Goal: Task Accomplishment & Management: Complete application form

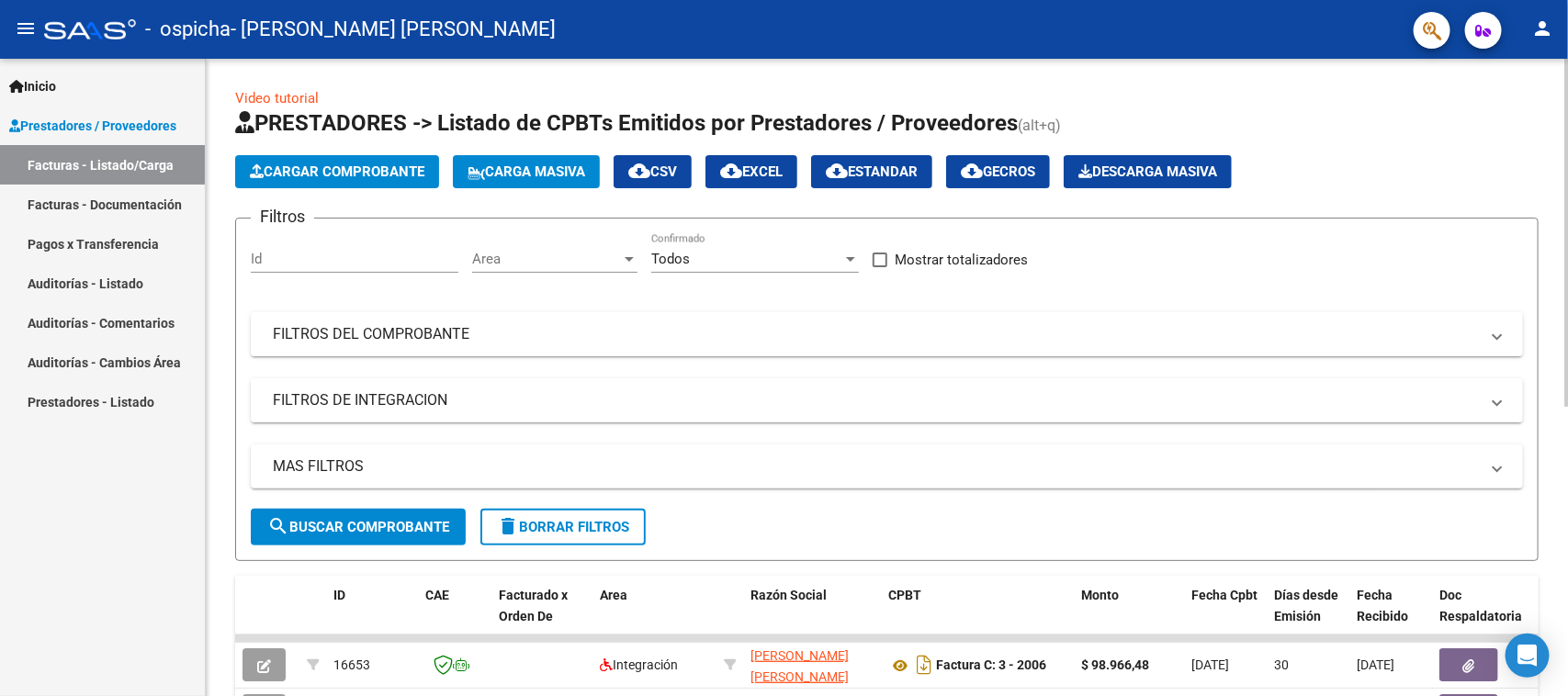
click at [361, 169] on span "Cargar Comprobante" at bounding box center [337, 172] width 174 height 17
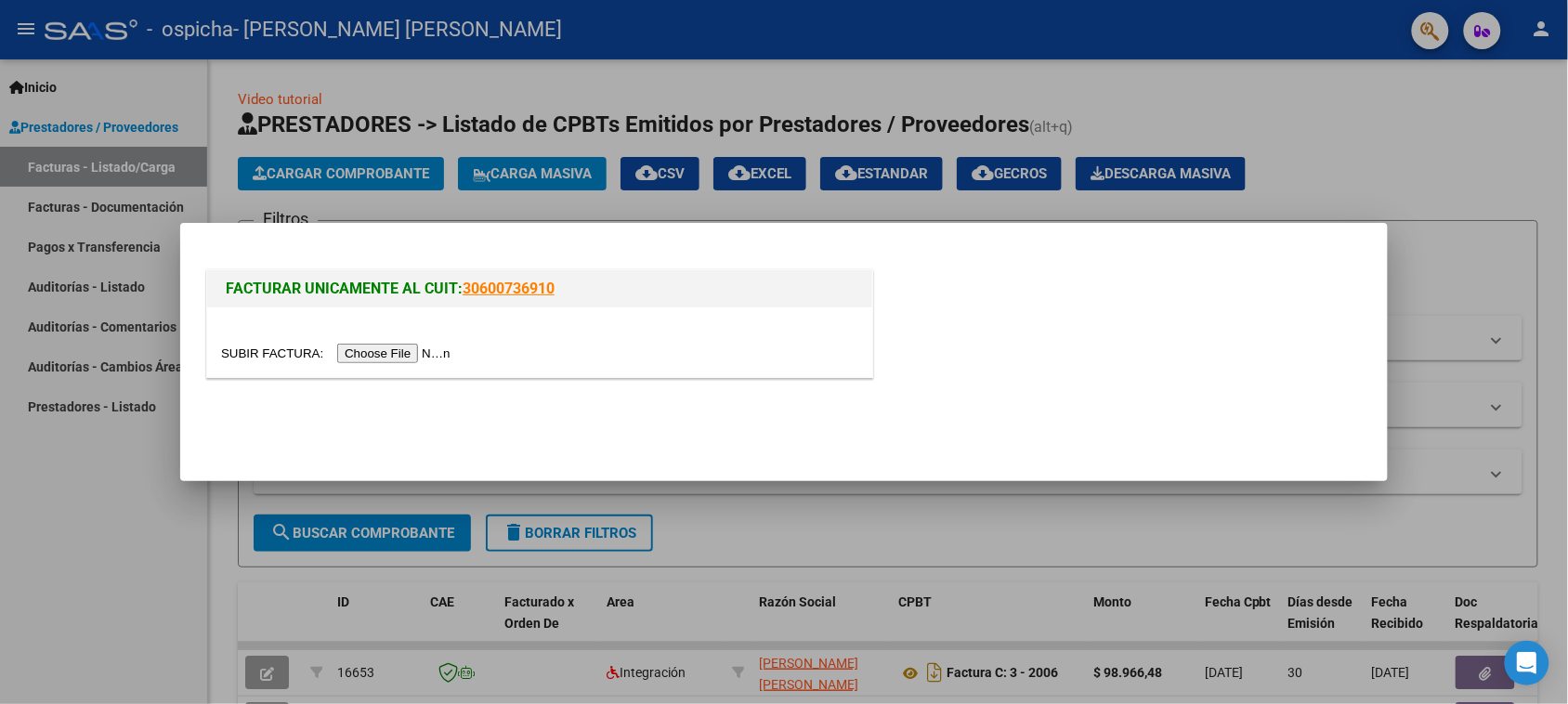
click at [402, 350] on input "file" at bounding box center [338, 354] width 235 height 20
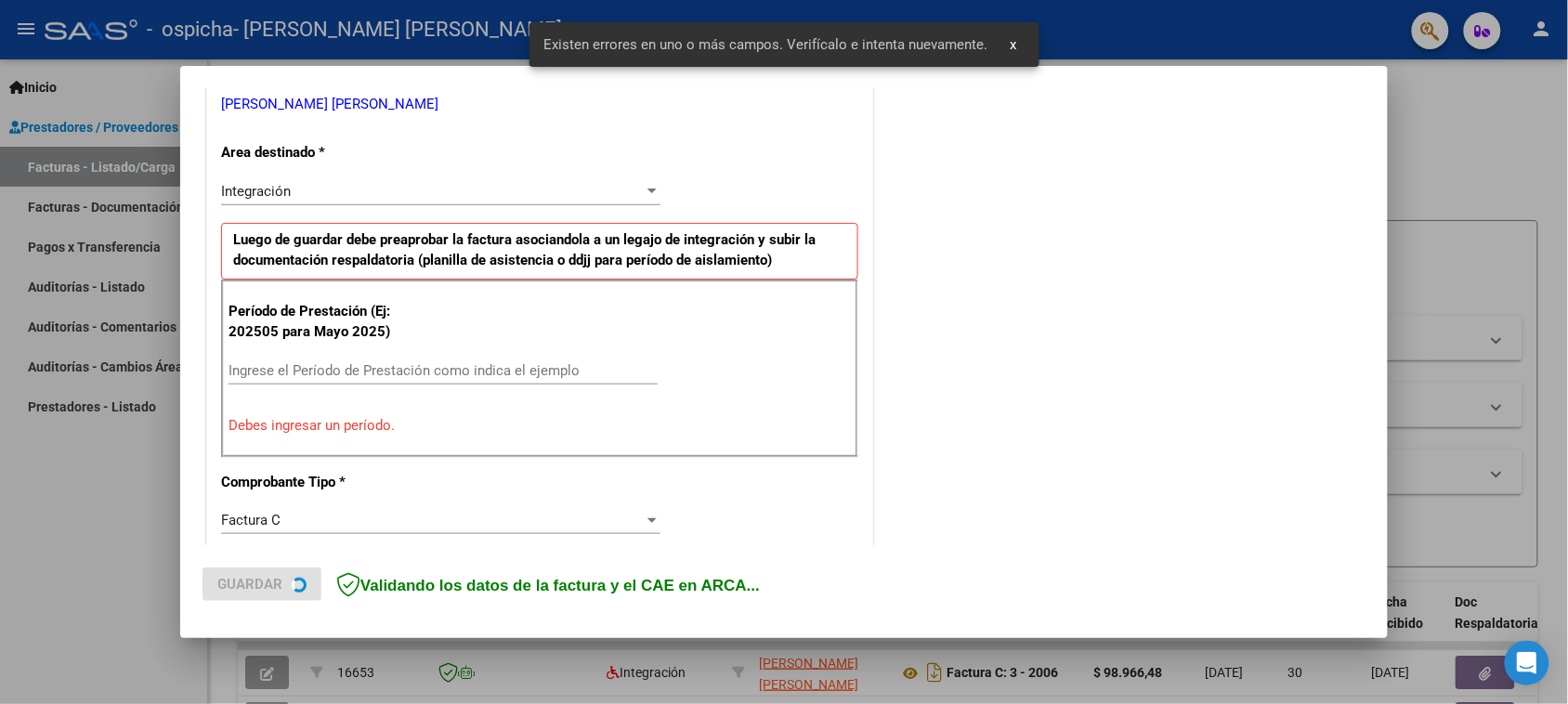
scroll to position [386, 0]
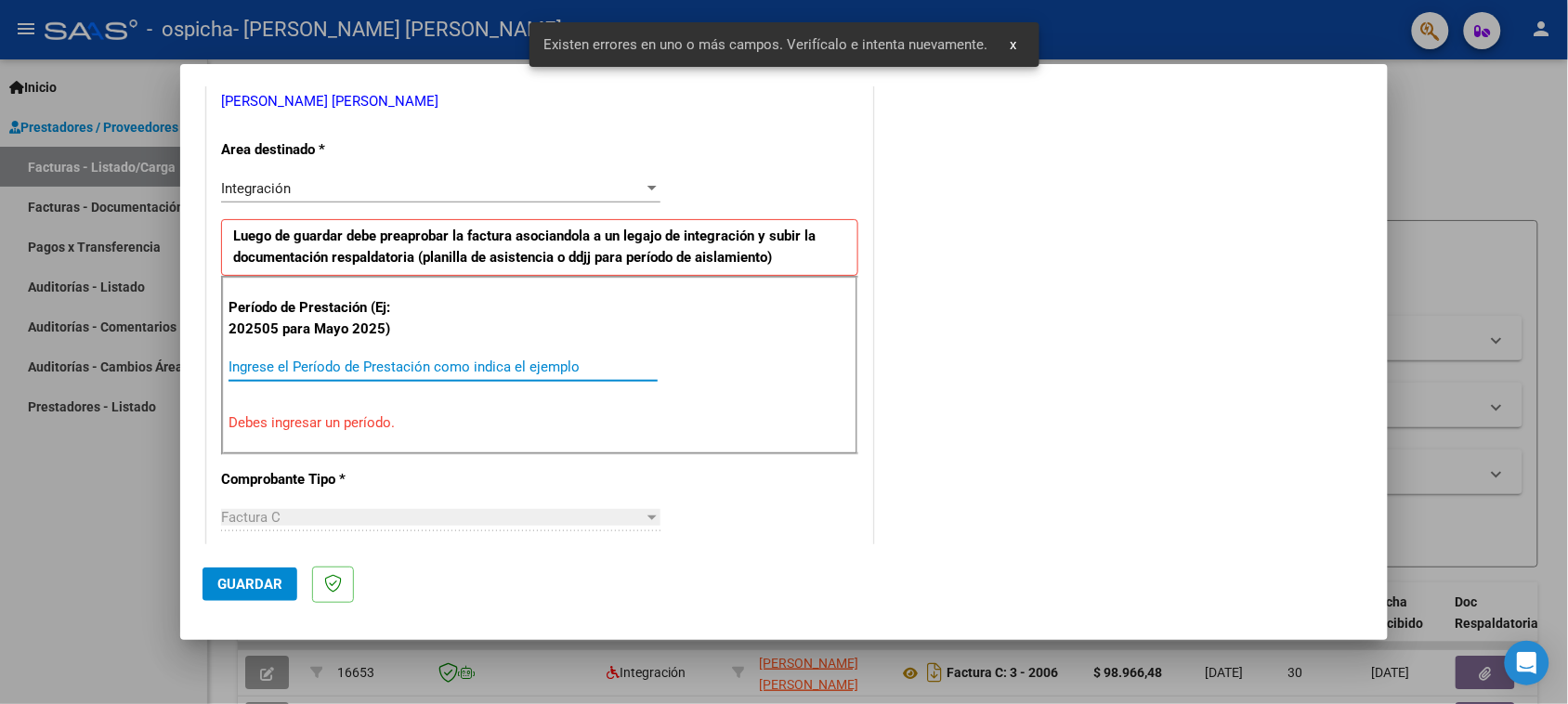
click at [375, 376] on input "Ingrese el Período de Prestación como indica el ejemplo" at bounding box center [443, 367] width 429 height 17
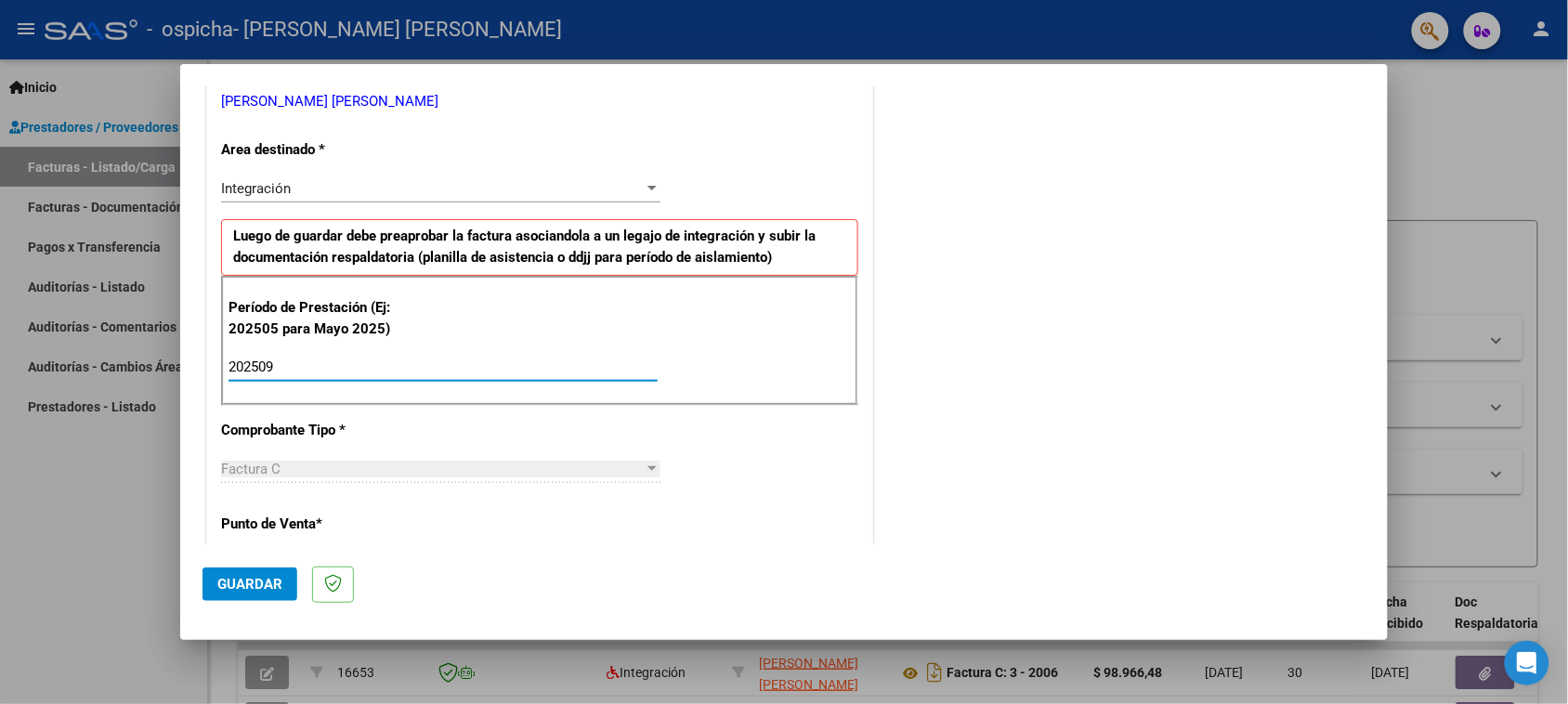
type input "202509"
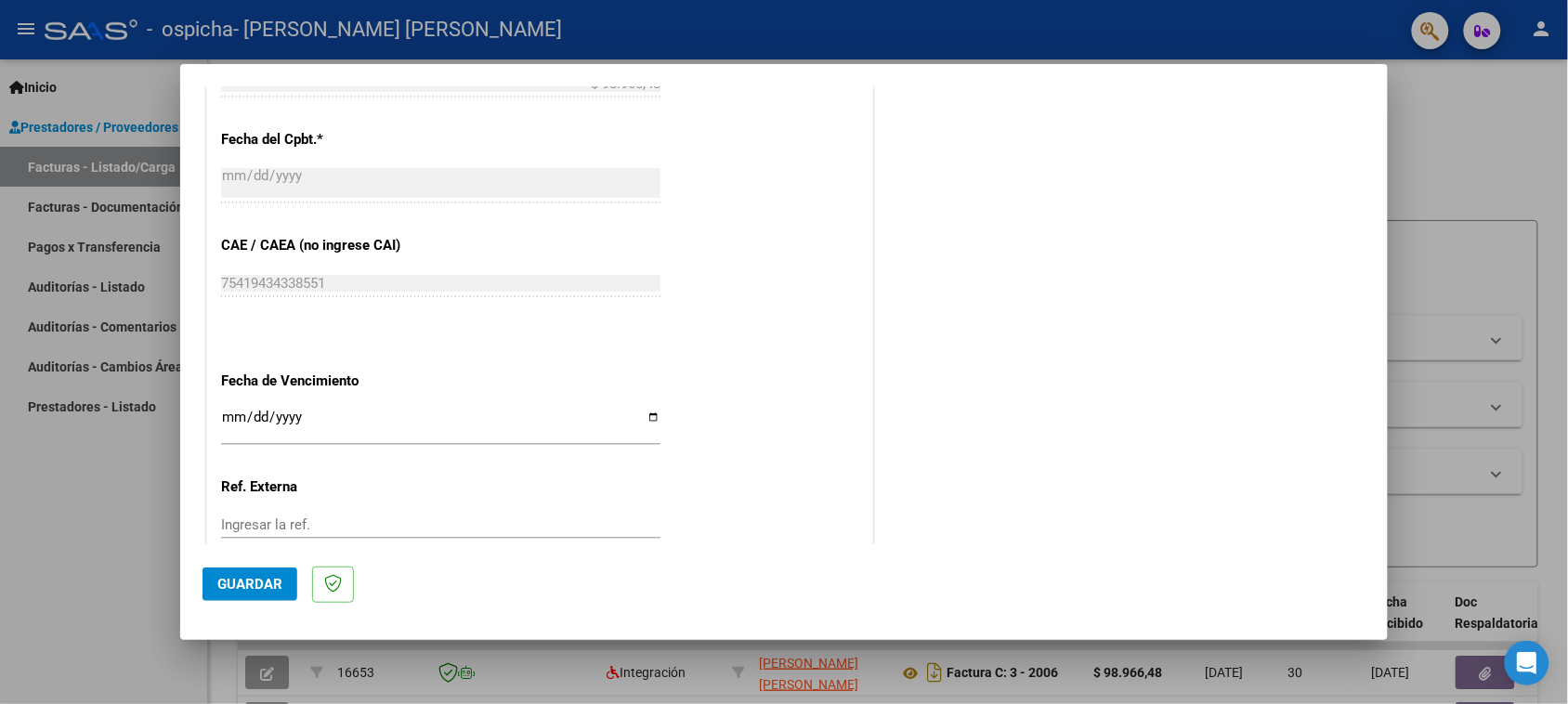
scroll to position [1094, 0]
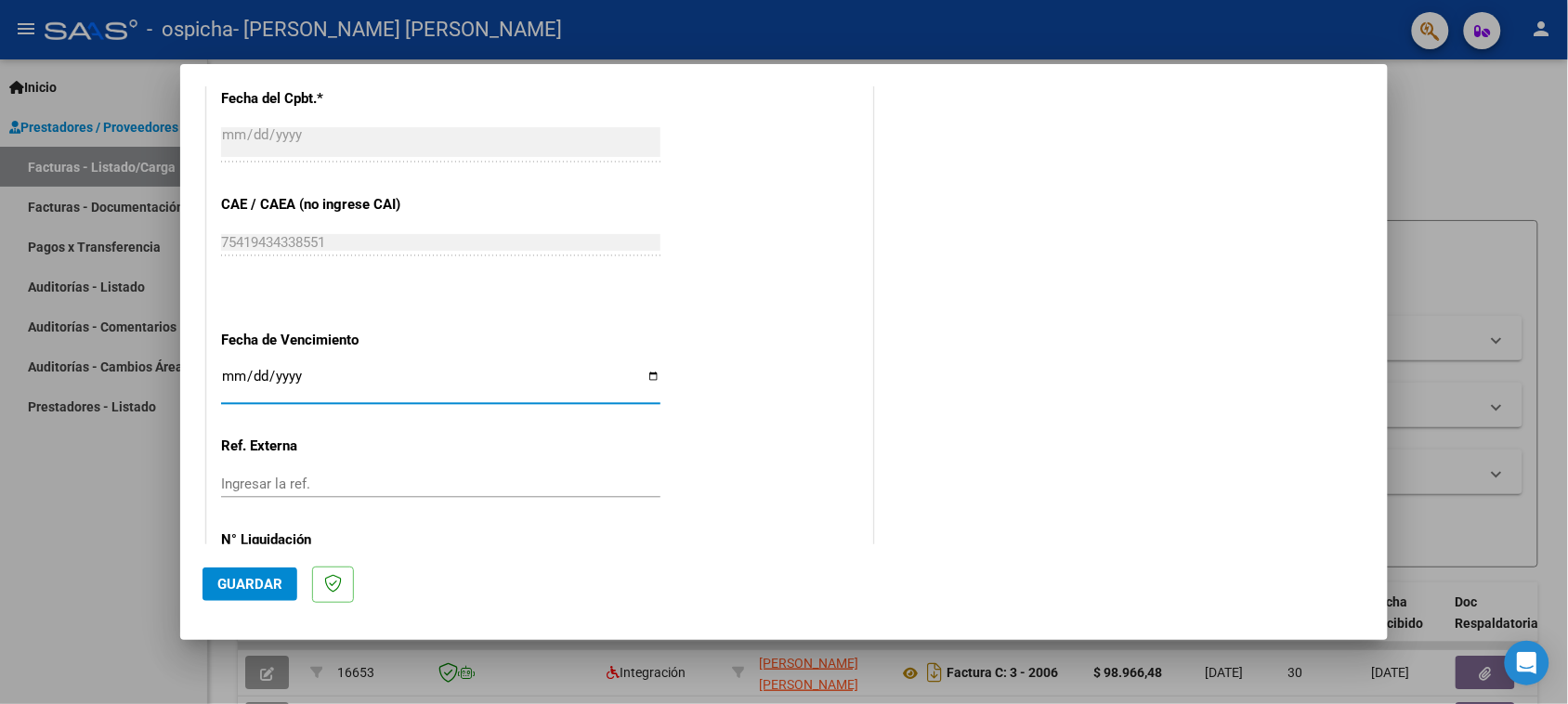
click at [228, 381] on input "Ingresar la fecha" at bounding box center [440, 384] width 439 height 30
type input "[DATE]"
click at [289, 474] on div "Ingresar la ref." at bounding box center [440, 484] width 439 height 28
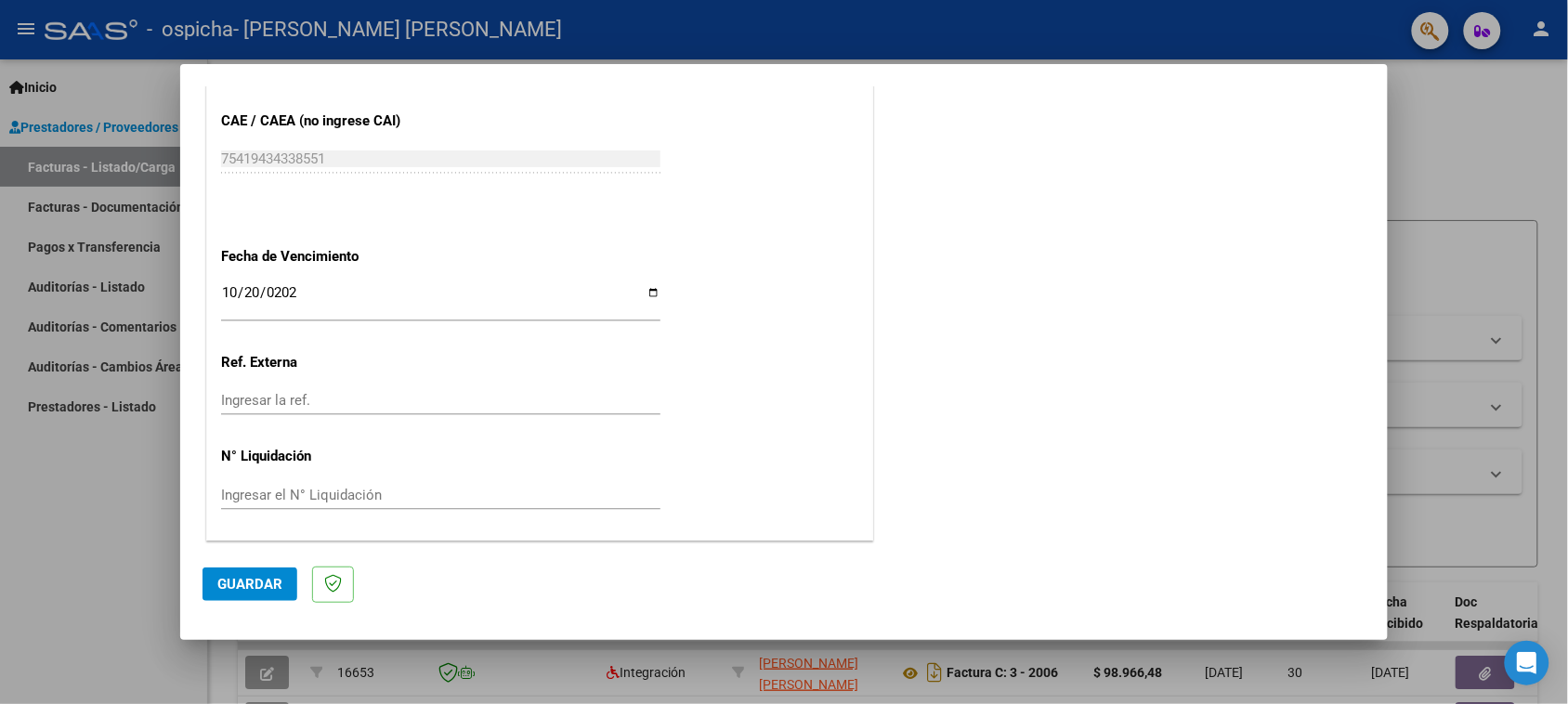
click at [267, 565] on mat-dialog-actions "Guardar" at bounding box center [783, 581] width 1163 height 73
click at [258, 581] on span "Guardar" at bounding box center [250, 584] width 65 height 17
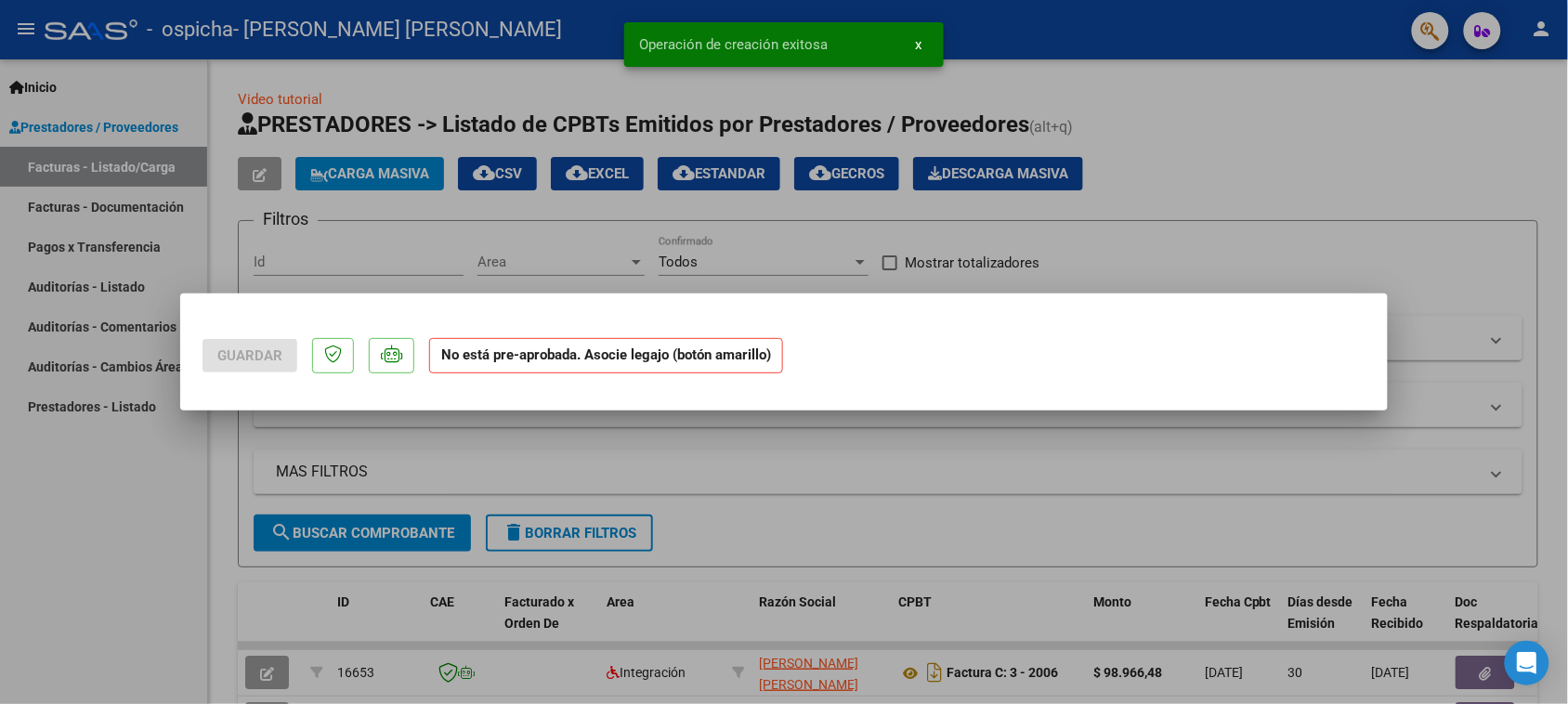
scroll to position [0, 0]
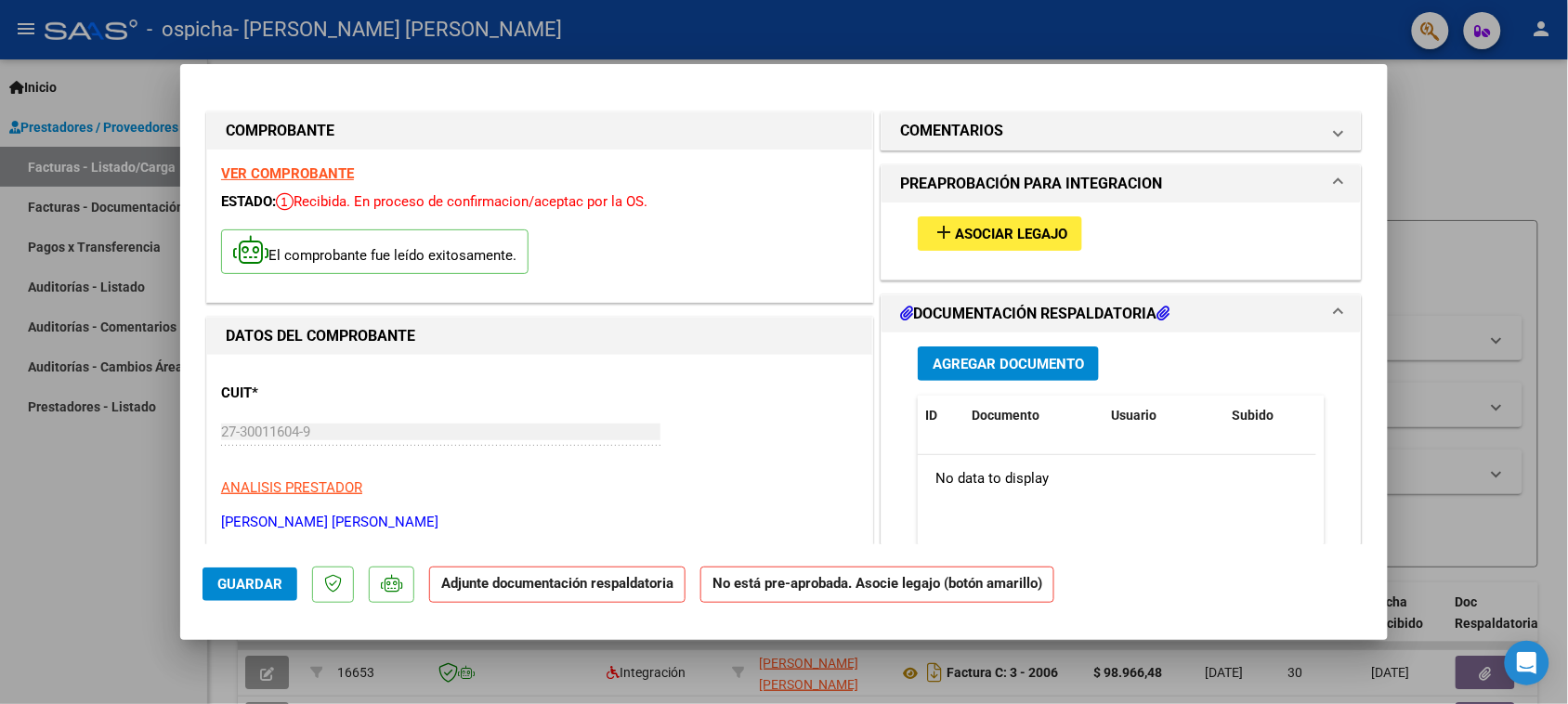
click at [258, 581] on span "Guardar" at bounding box center [250, 584] width 65 height 17
click at [976, 226] on span "Asociar Legajo" at bounding box center [1011, 234] width 112 height 17
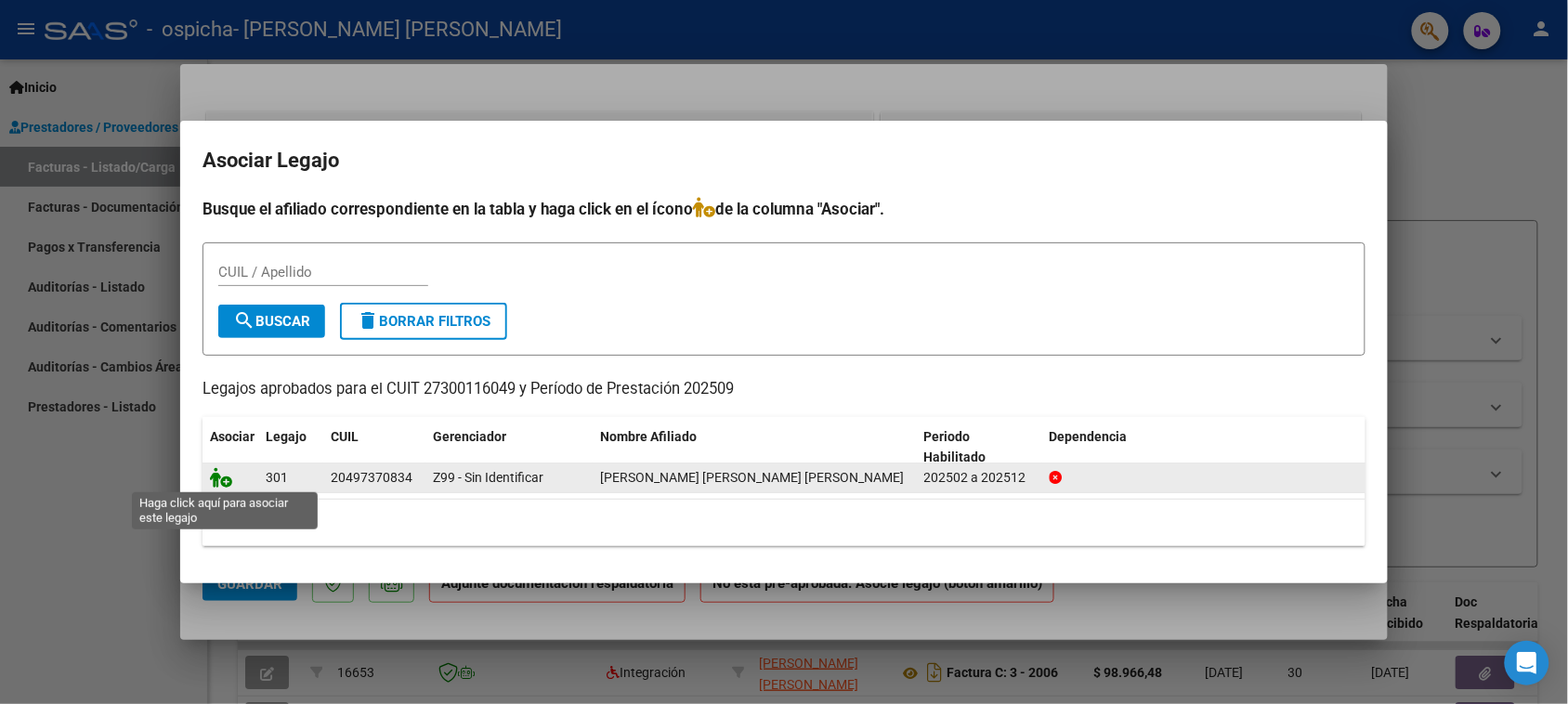
click at [226, 477] on icon at bounding box center [221, 477] width 22 height 21
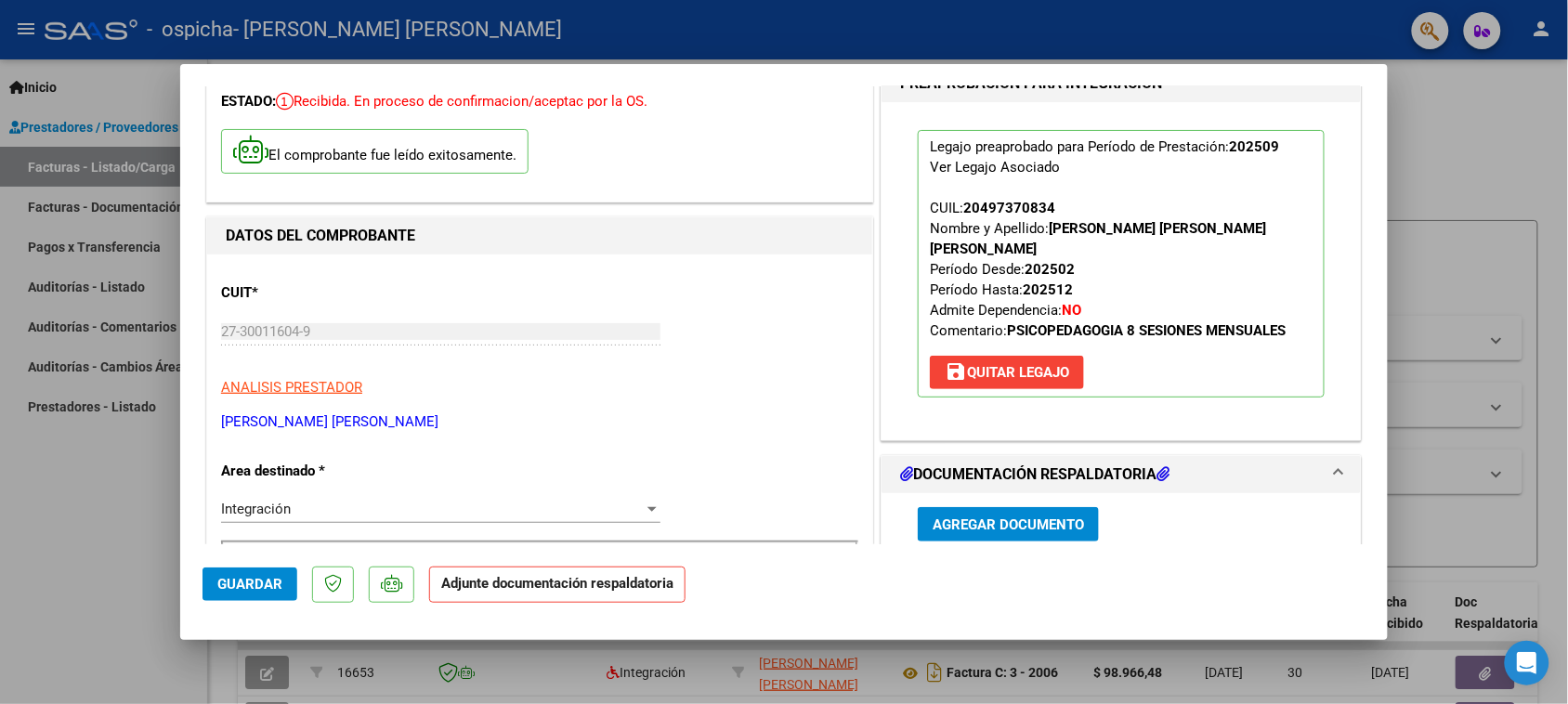
scroll to position [223, 0]
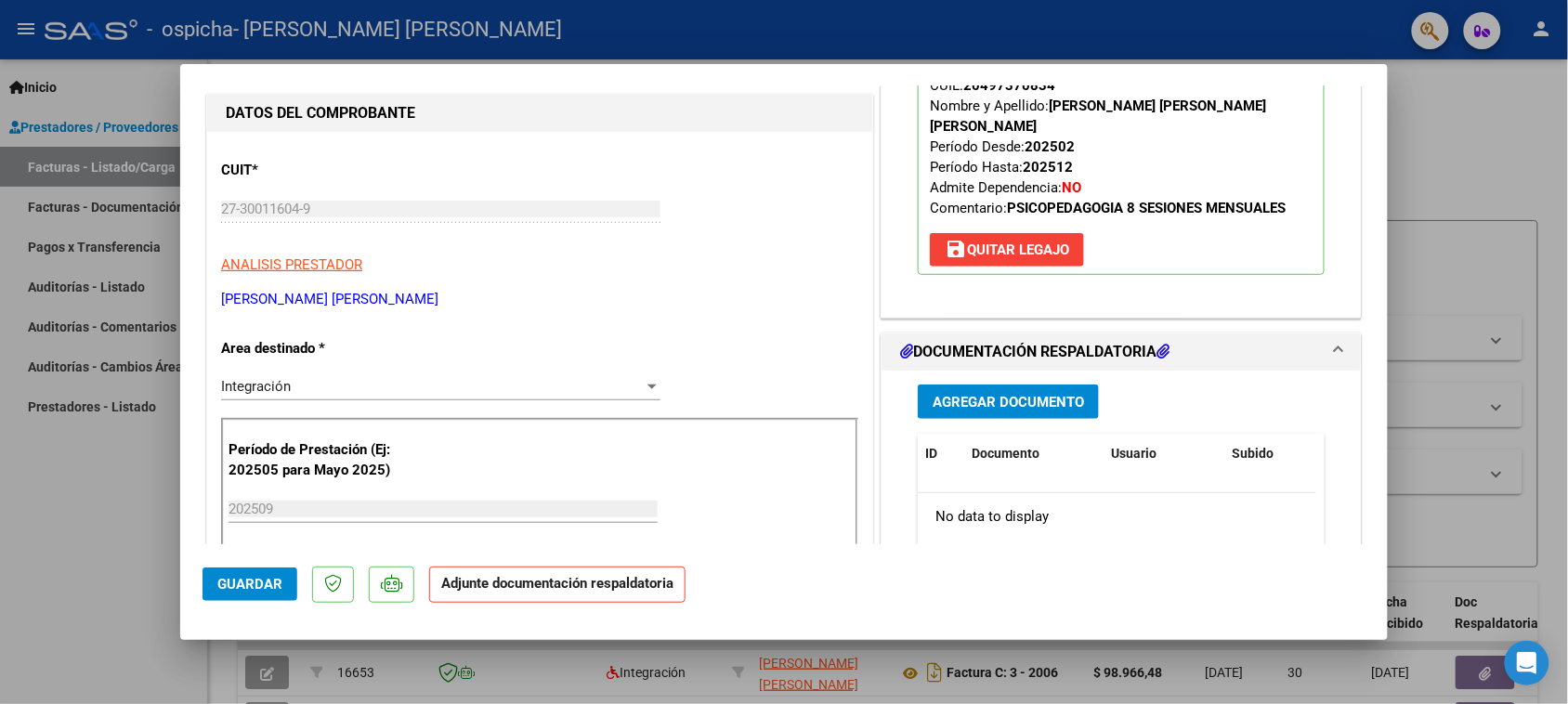
click at [989, 394] on span "Agregar Documento" at bounding box center [1008, 402] width 152 height 17
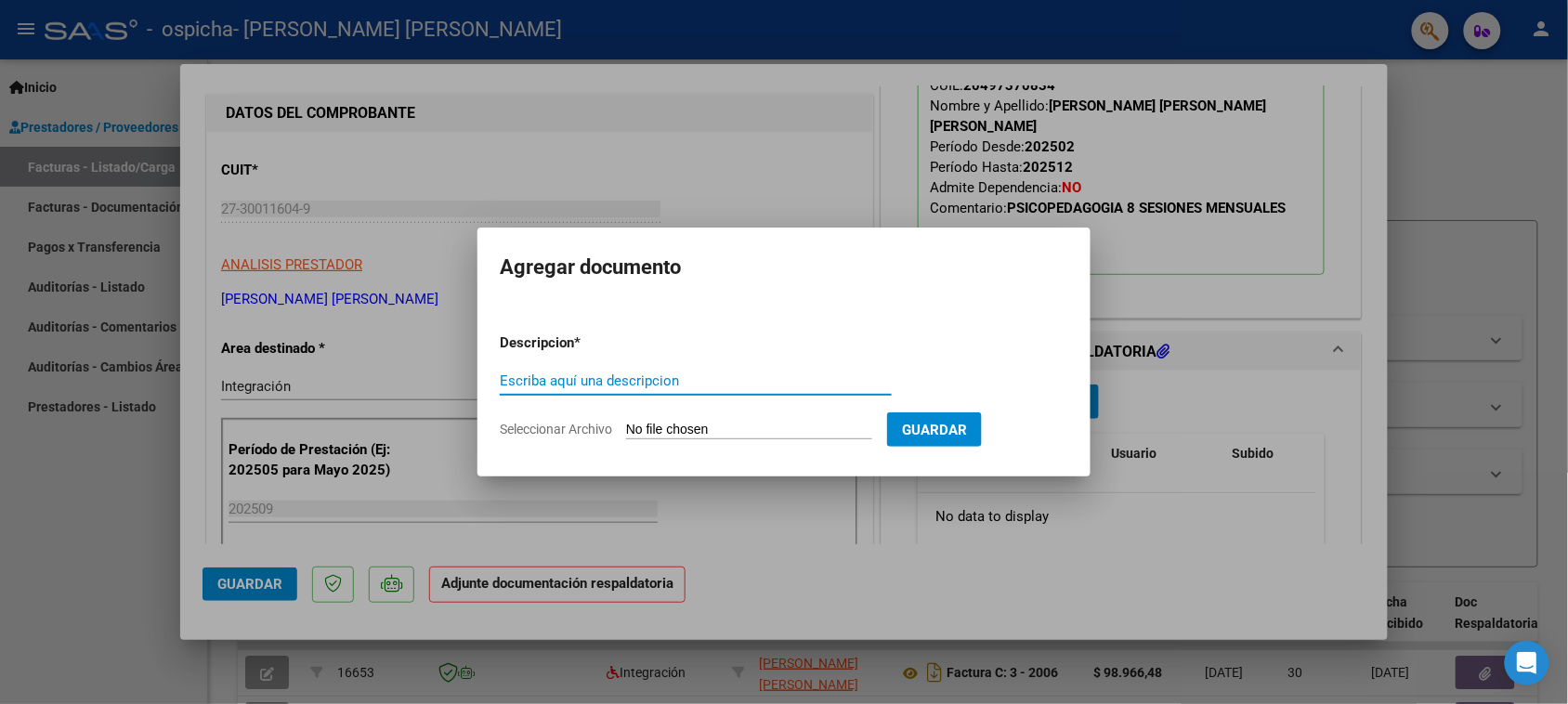
click at [786, 377] on input "Escriba aquí una descripcion" at bounding box center [696, 381] width 392 height 17
type input "asistencia"
click at [828, 420] on form "Descripcion * asistencia Escriba aquí una descripcion Seleccionar Archivo Guard…" at bounding box center [784, 386] width 569 height 136
click at [759, 422] on input "Seleccionar Archivo" at bounding box center [749, 431] width 246 height 18
type input "C:\fakepath\CamScanner [DATE] 18.03.pdf"
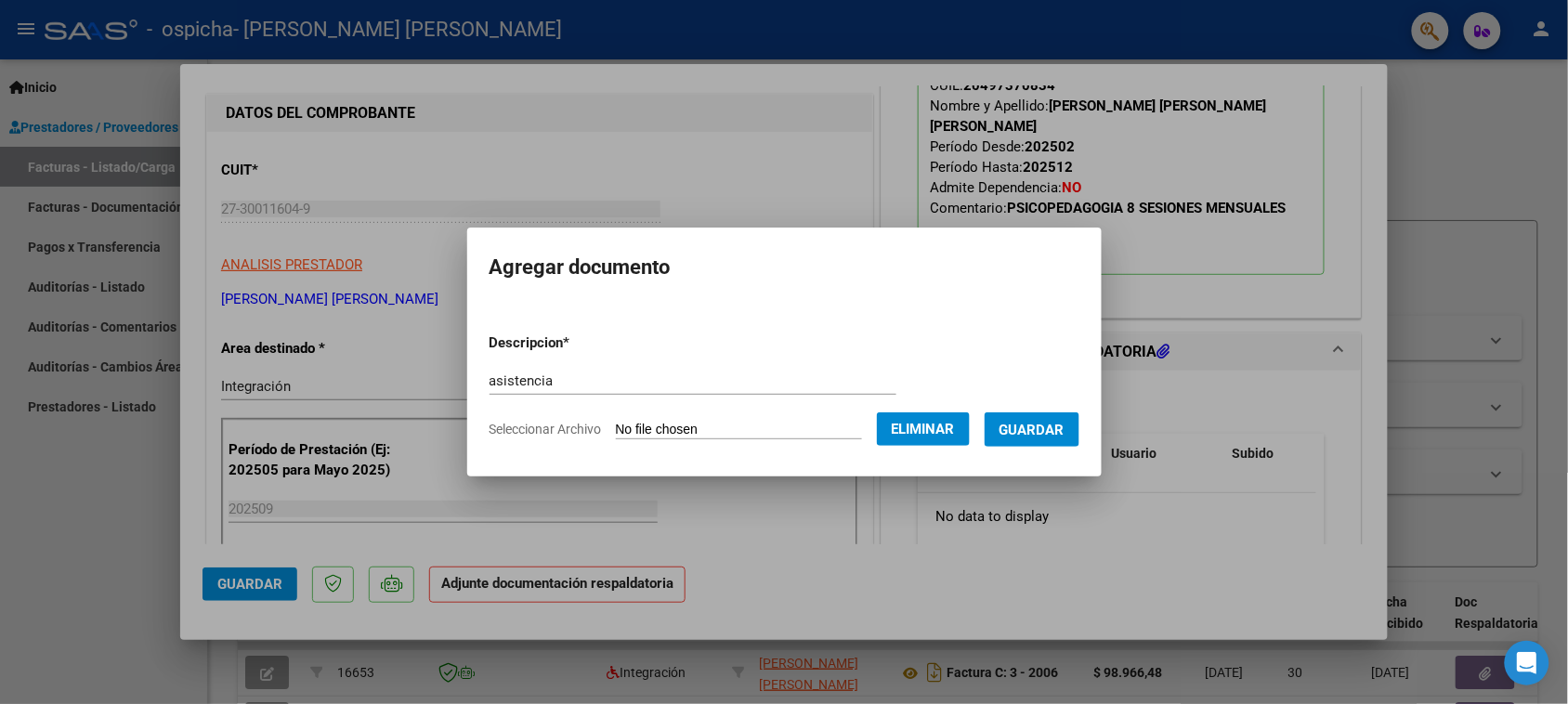
click at [1055, 419] on button "Guardar" at bounding box center [1033, 429] width 95 height 35
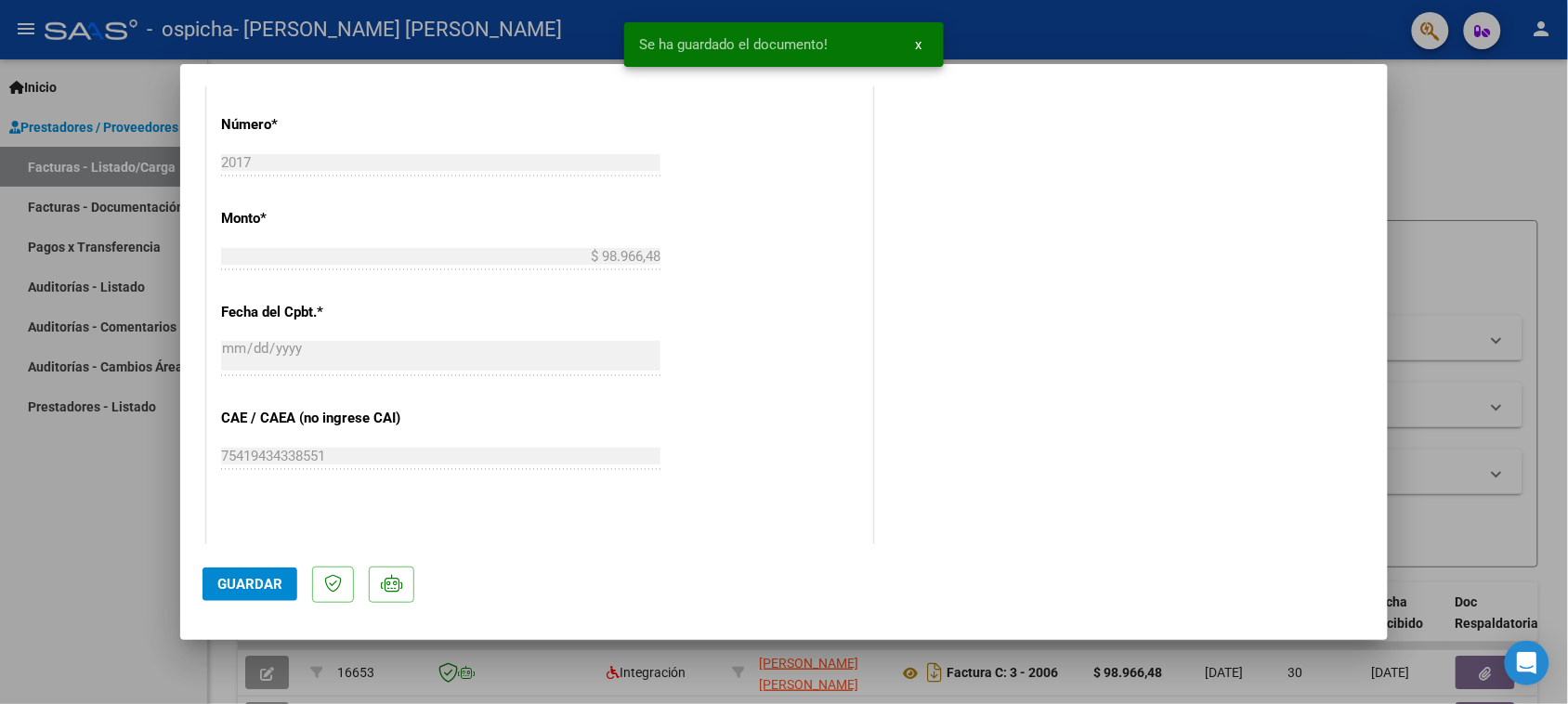
scroll to position [1140, 0]
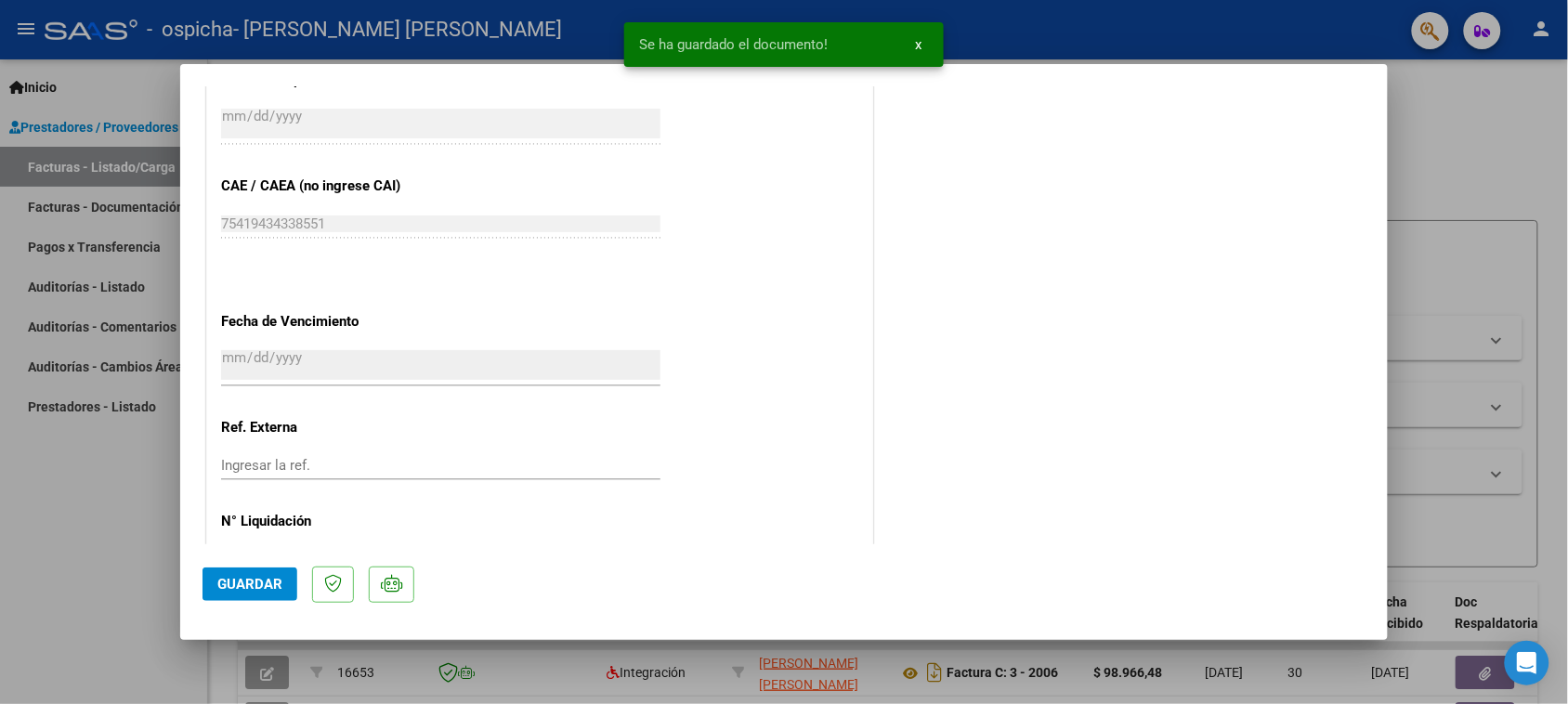
click at [252, 590] on span "Guardar" at bounding box center [250, 584] width 65 height 17
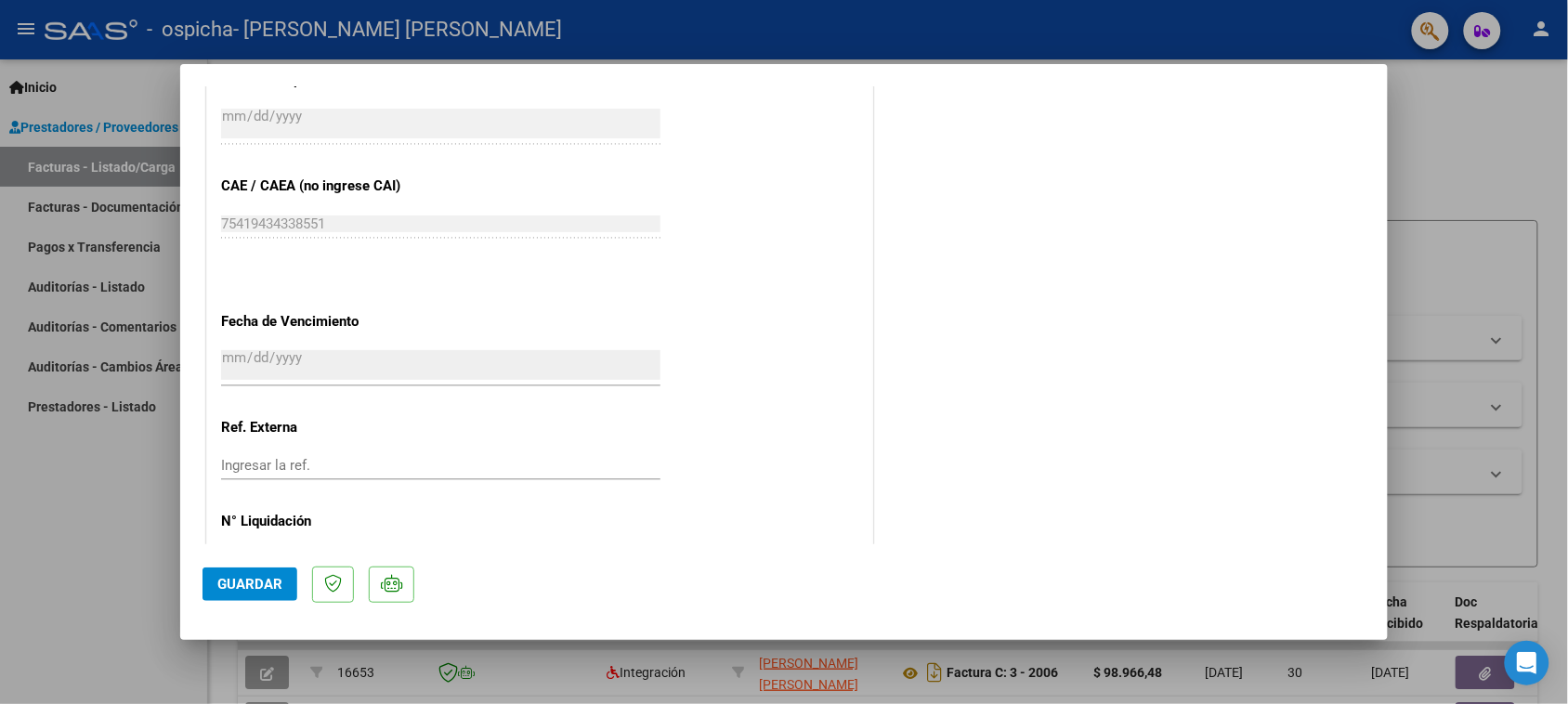
click at [273, 574] on button "Guardar" at bounding box center [250, 585] width 95 height 34
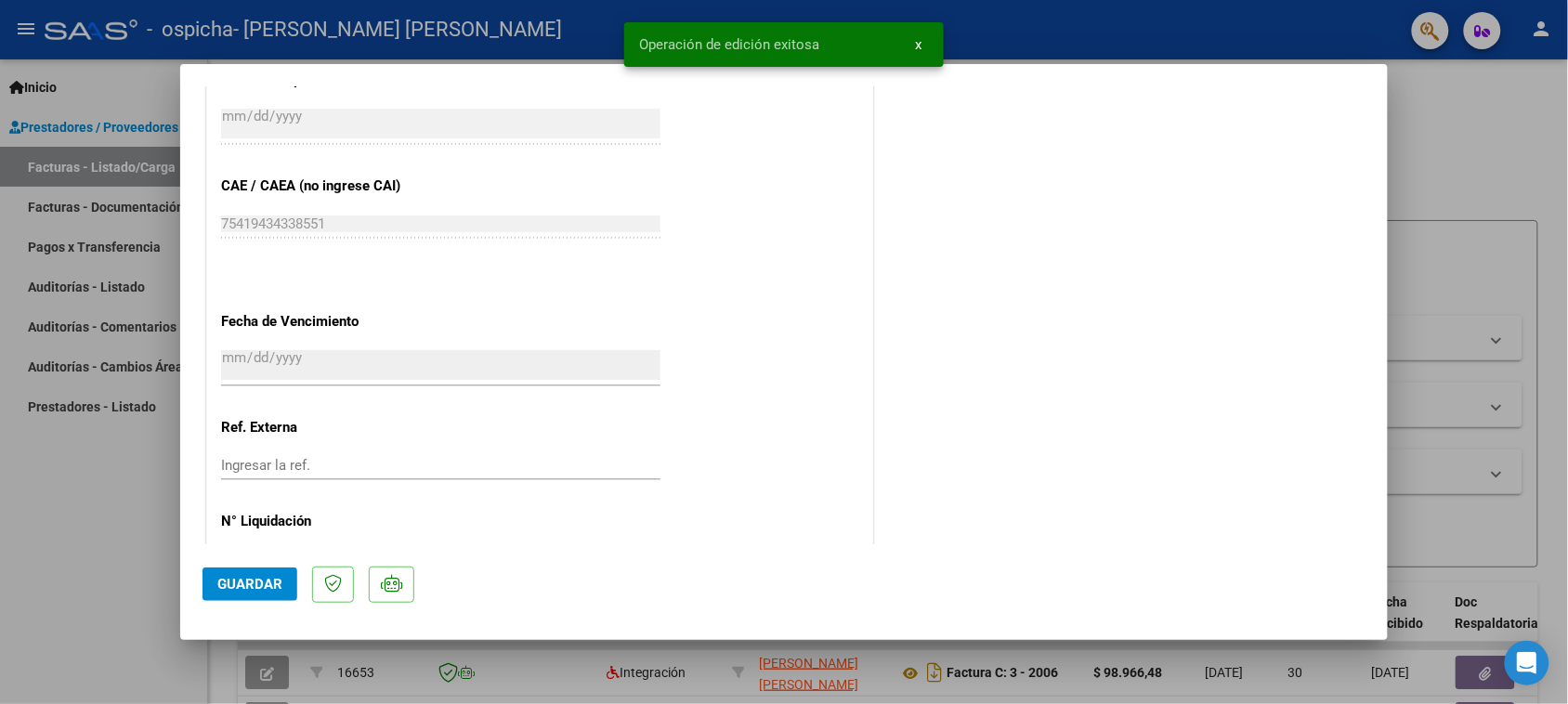
click at [89, 592] on div at bounding box center [784, 352] width 1568 height 704
type input "$ 0,00"
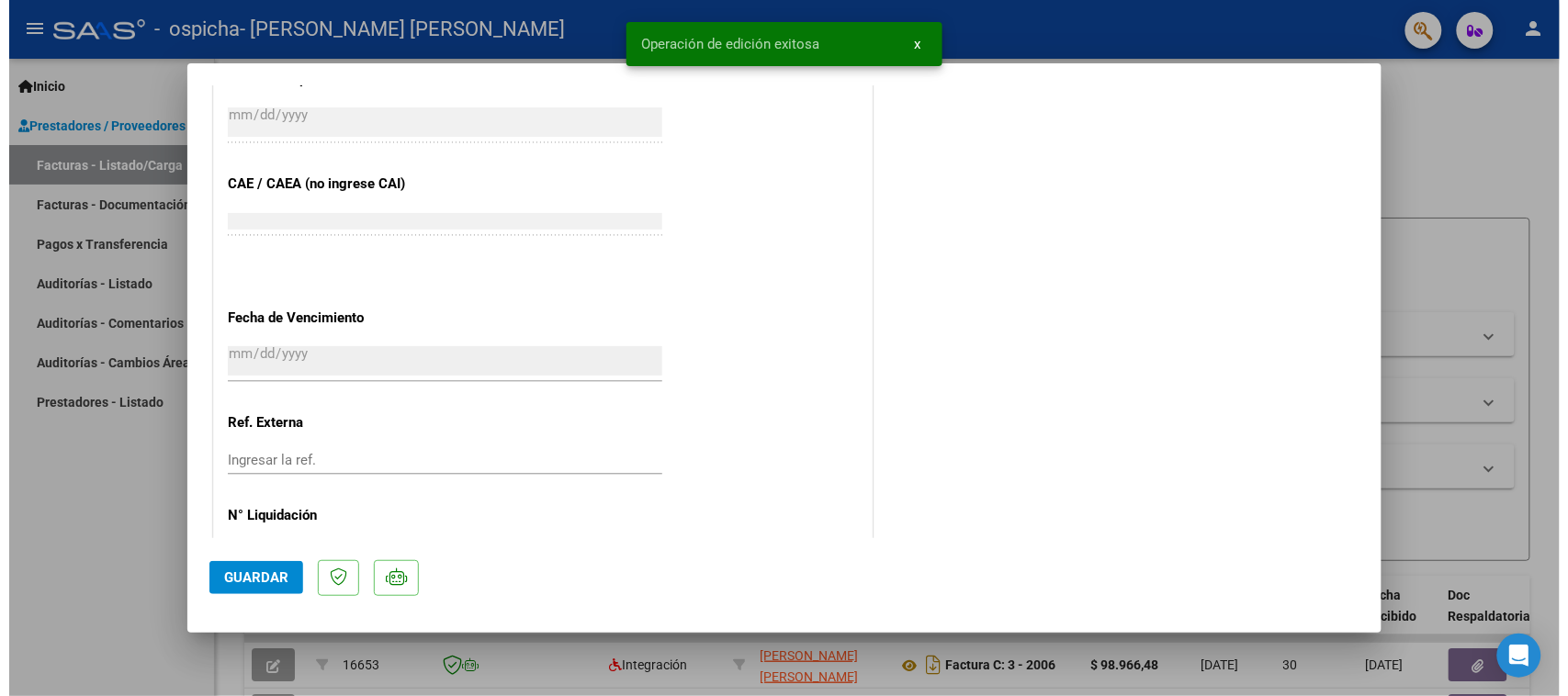
scroll to position [1255, 0]
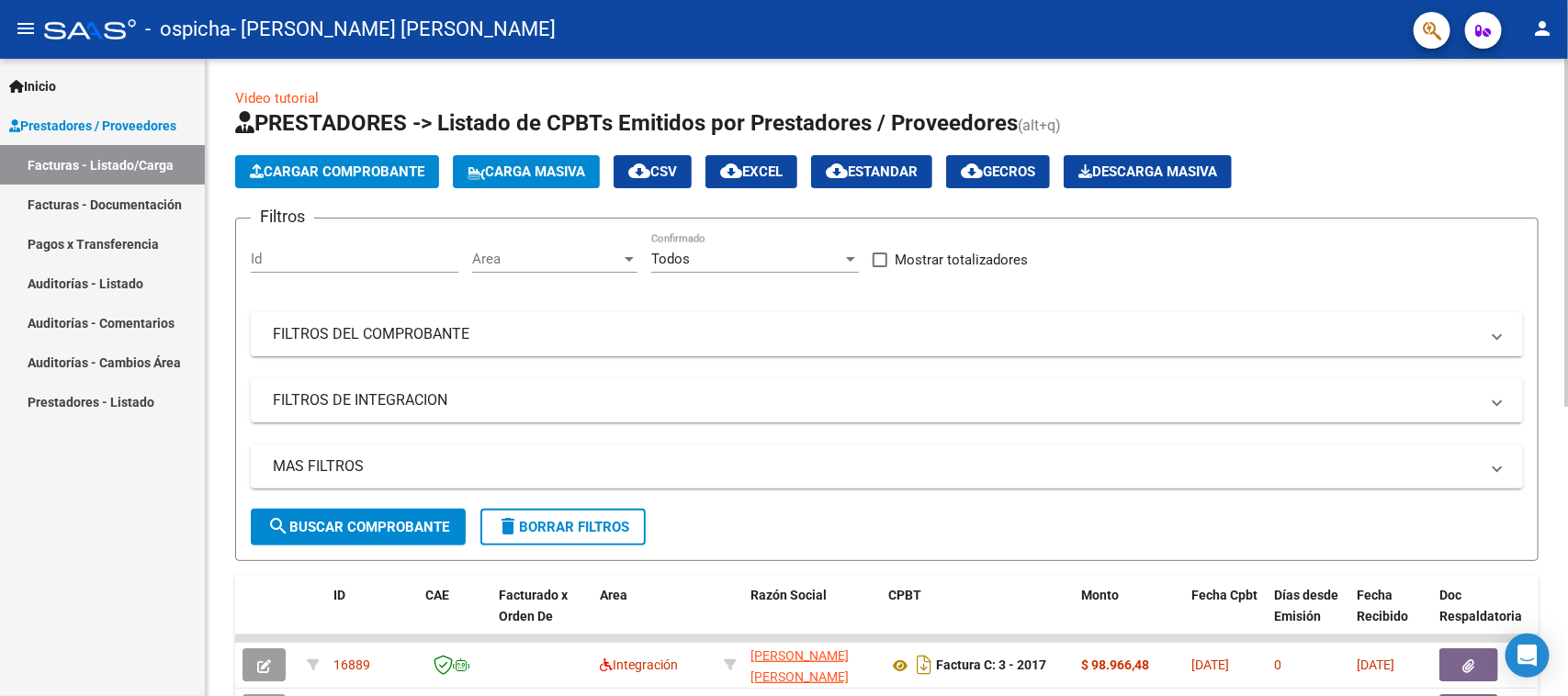
click at [1567, 242] on div at bounding box center [1566, 232] width 5 height 348
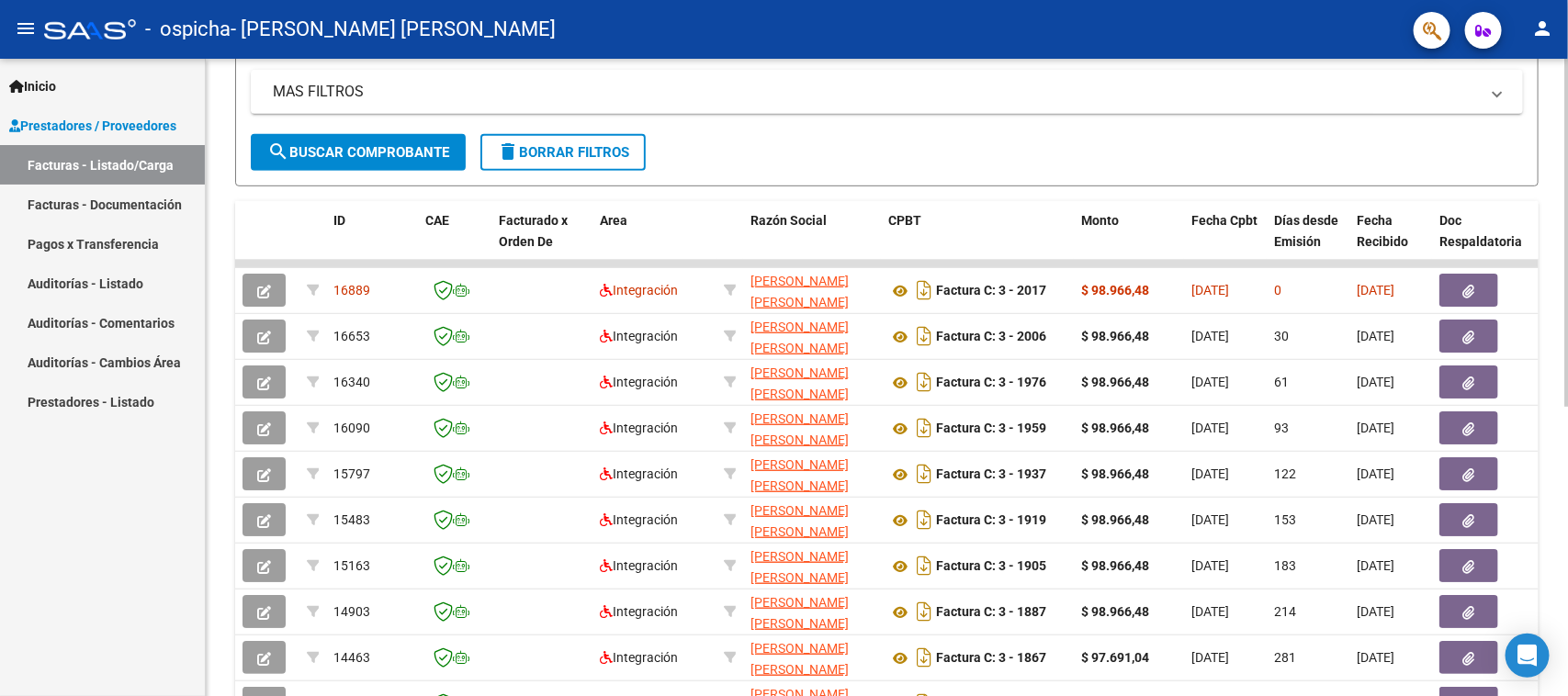
scroll to position [373, 0]
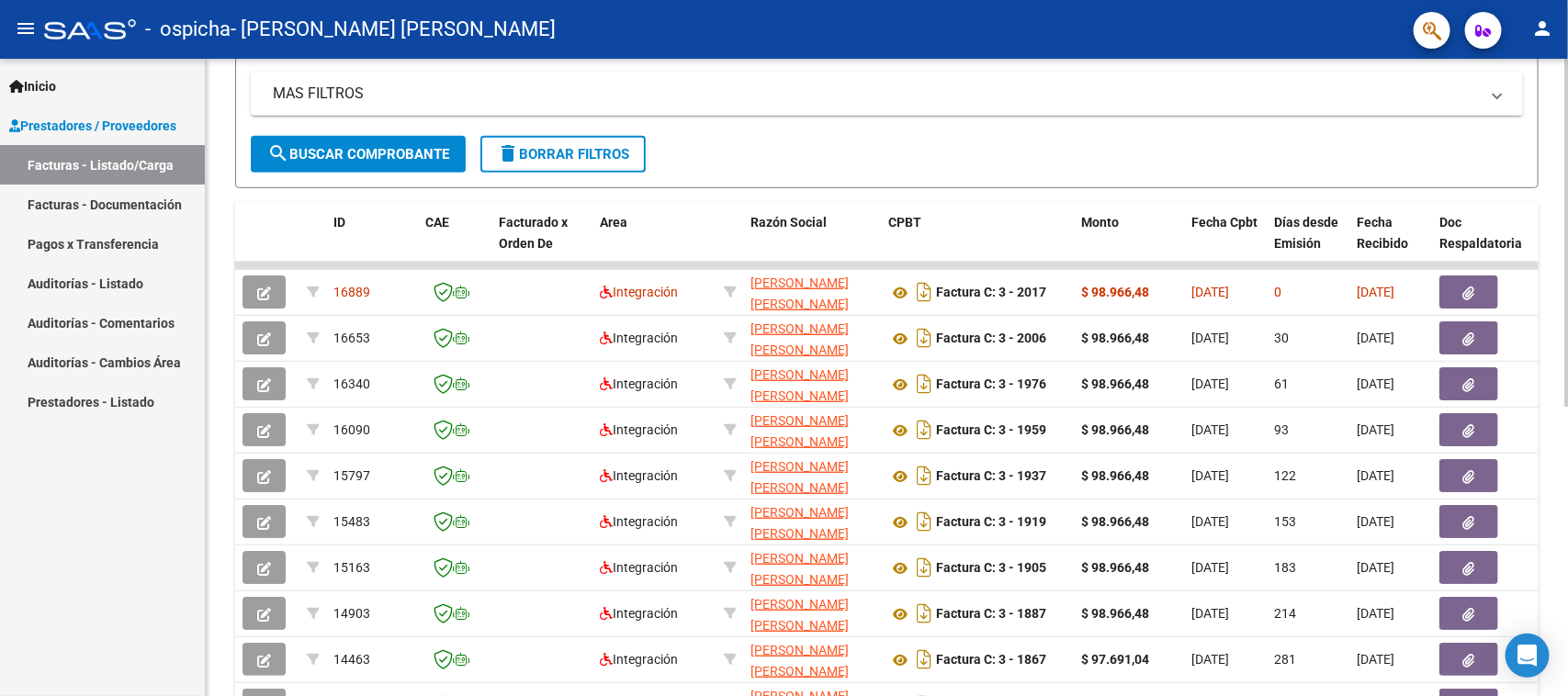
click at [1557, 446] on div "Video tutorial PRESTADORES -> Listado de CPBTs Emitidos por Prestadores / Prove…" at bounding box center [889, 263] width 1367 height 1155
